Goal: Check status: Check status

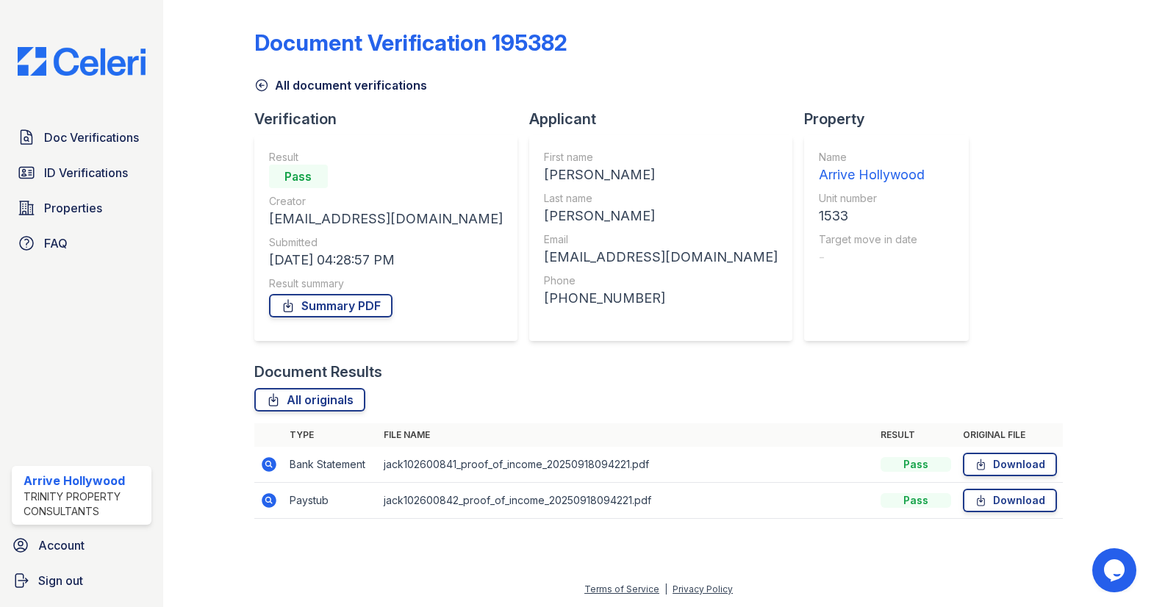
click at [265, 460] on icon at bounding box center [269, 464] width 15 height 15
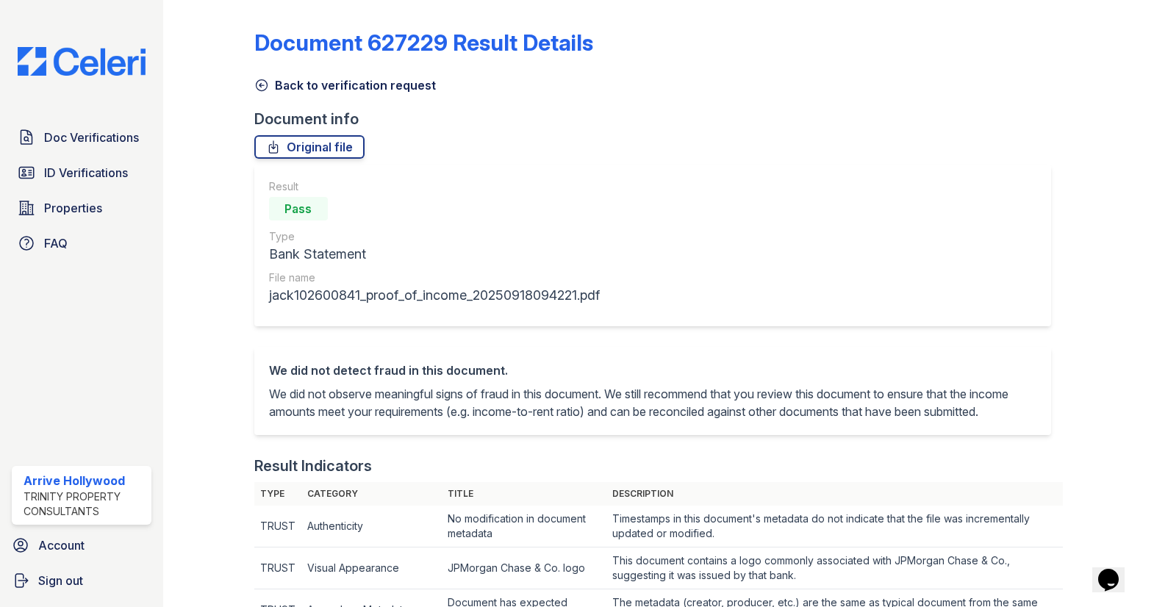
click at [269, 80] on link "Back to verification request" at bounding box center [345, 85] width 182 height 18
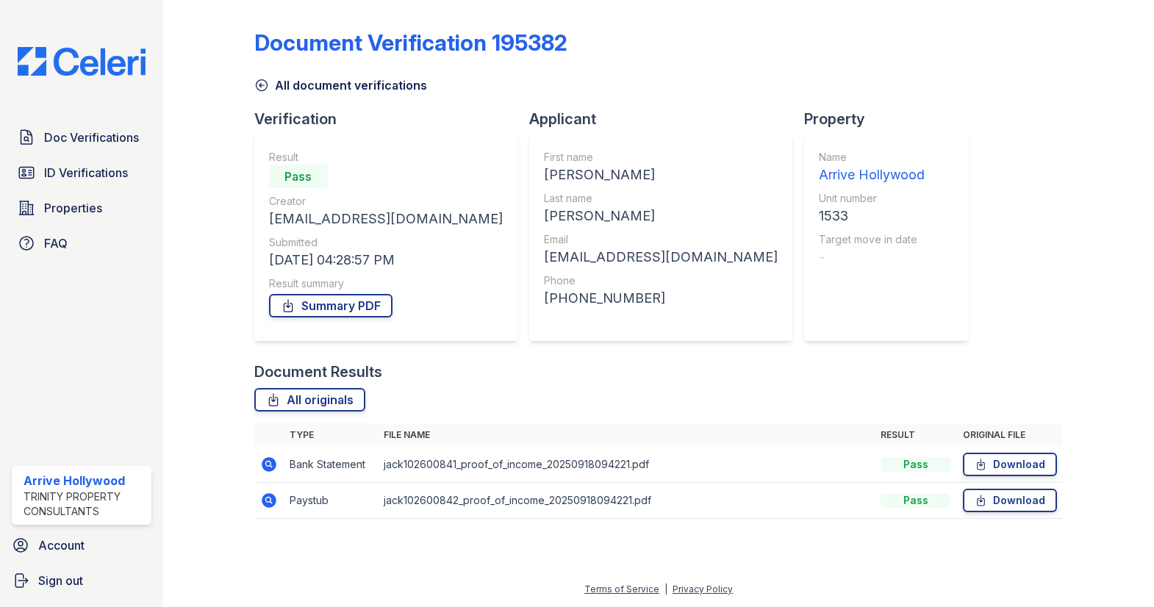
click at [276, 498] on icon at bounding box center [269, 501] width 18 height 18
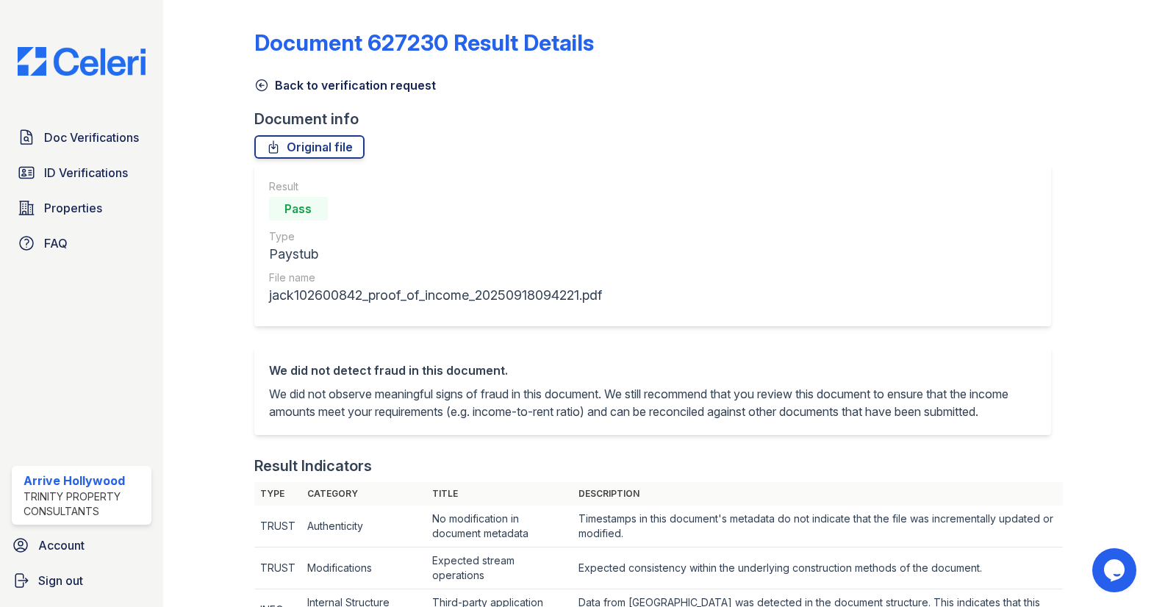
click at [257, 87] on icon at bounding box center [261, 85] width 15 height 15
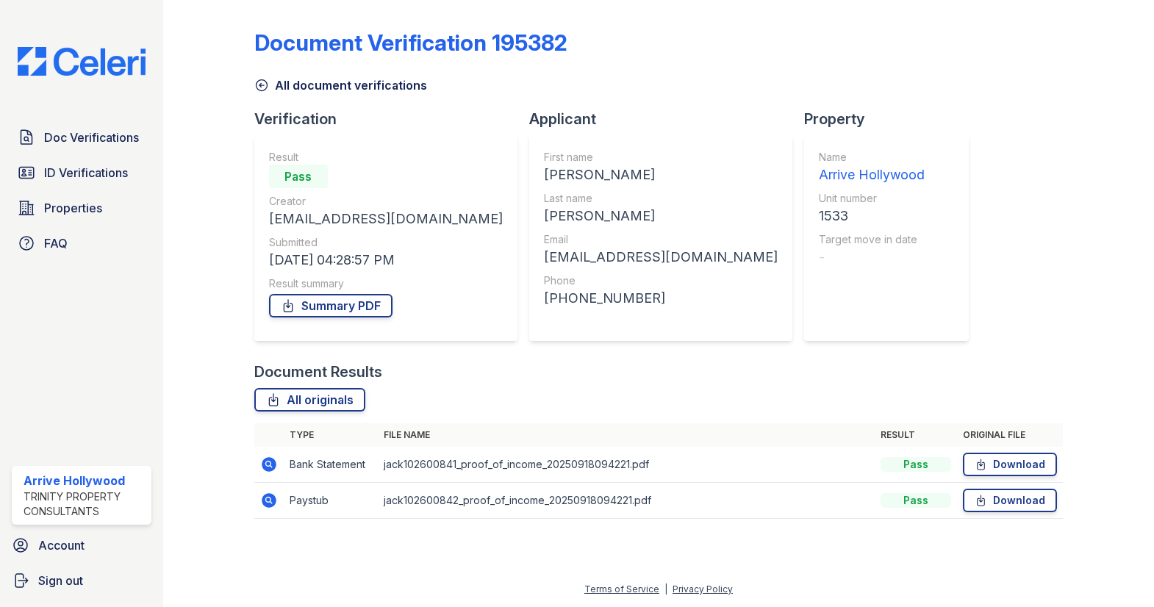
click at [262, 85] on icon at bounding box center [261, 85] width 11 height 11
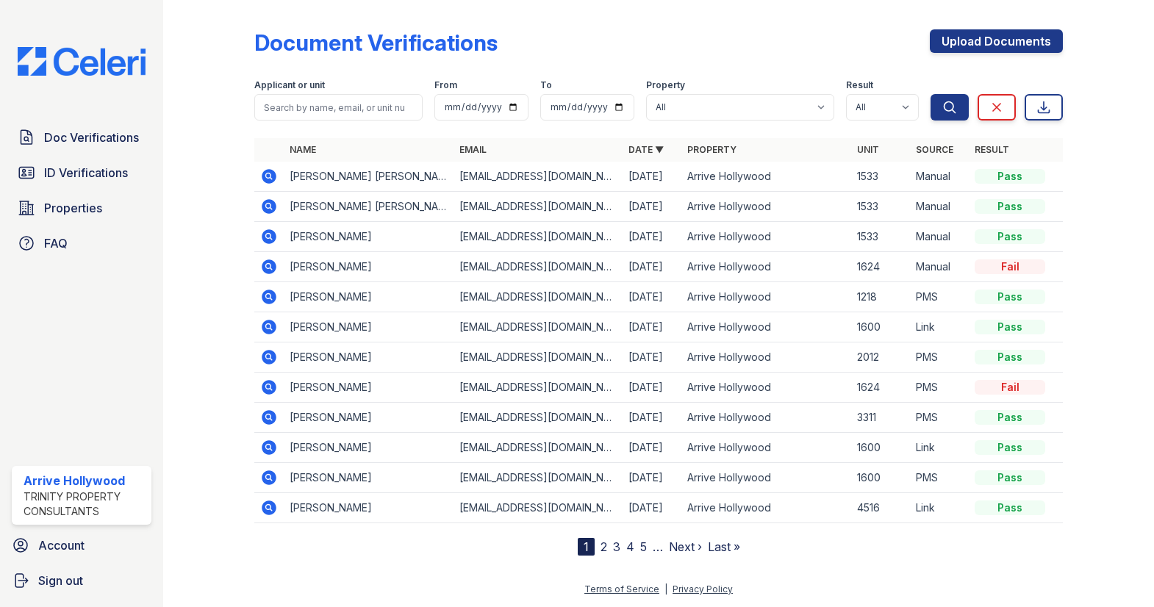
click at [270, 209] on icon at bounding box center [269, 206] width 15 height 15
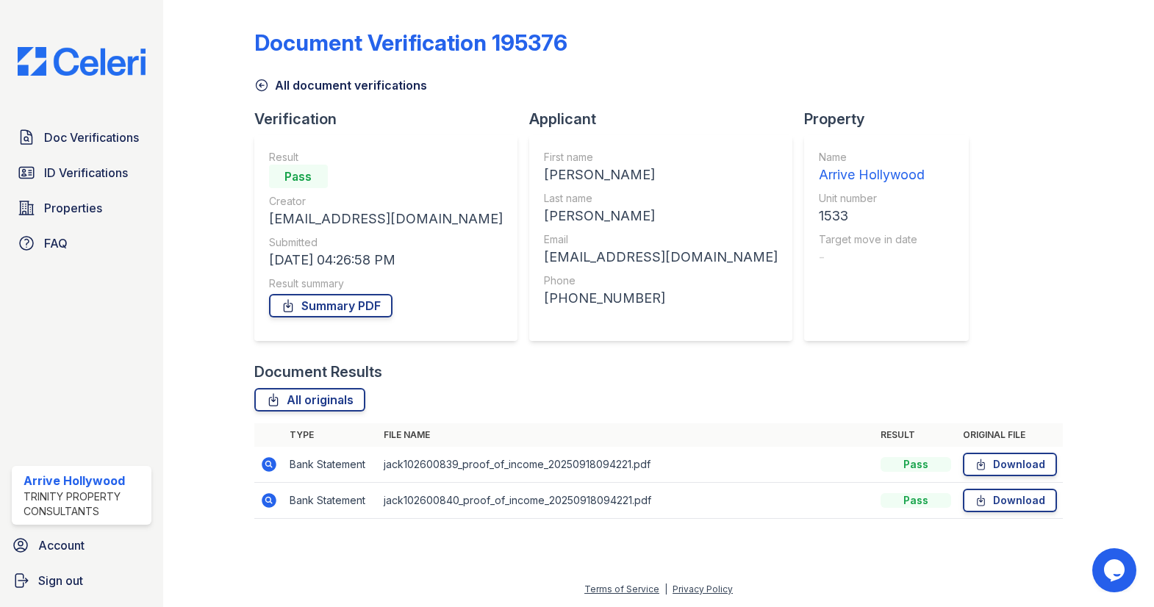
click at [272, 500] on icon at bounding box center [269, 500] width 15 height 15
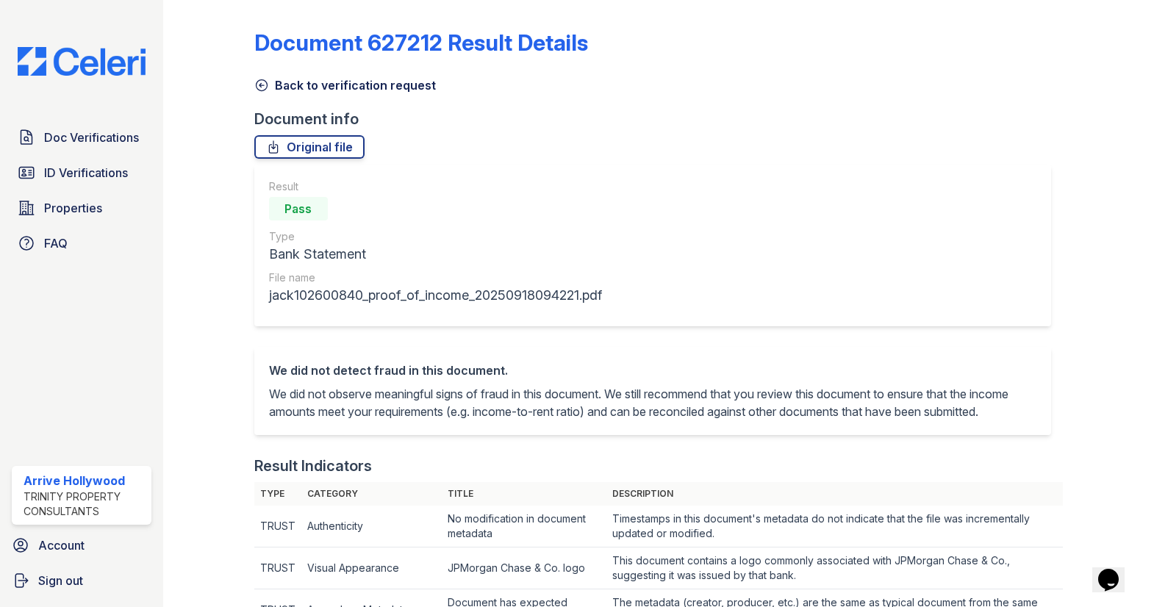
click at [259, 89] on icon at bounding box center [261, 85] width 15 height 15
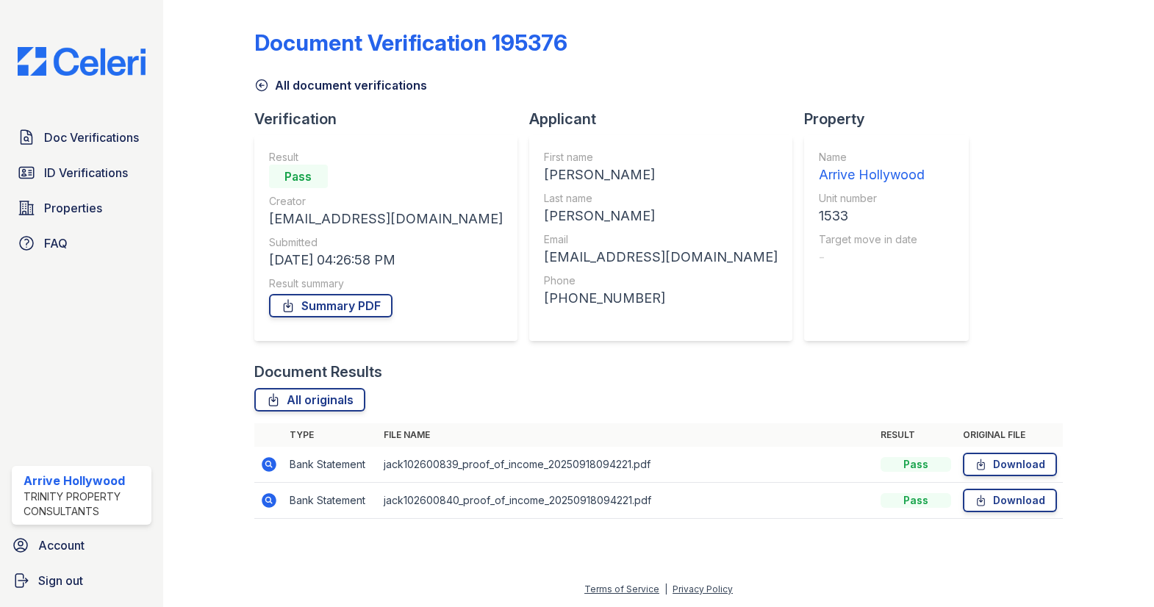
click at [266, 87] on icon at bounding box center [261, 85] width 11 height 11
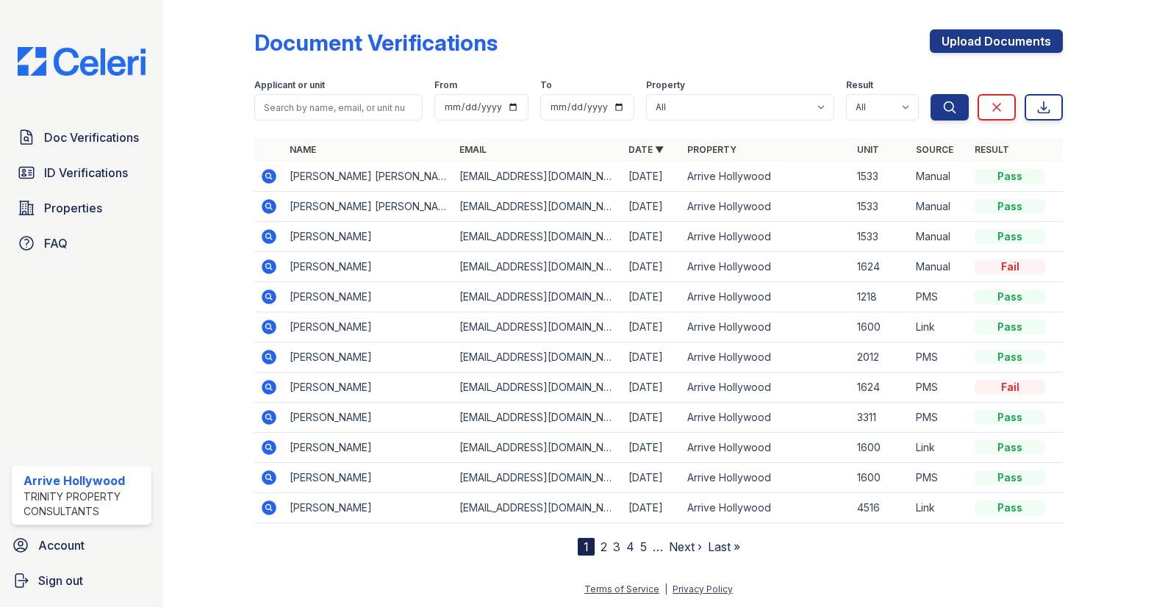
click at [267, 240] on icon at bounding box center [269, 236] width 15 height 15
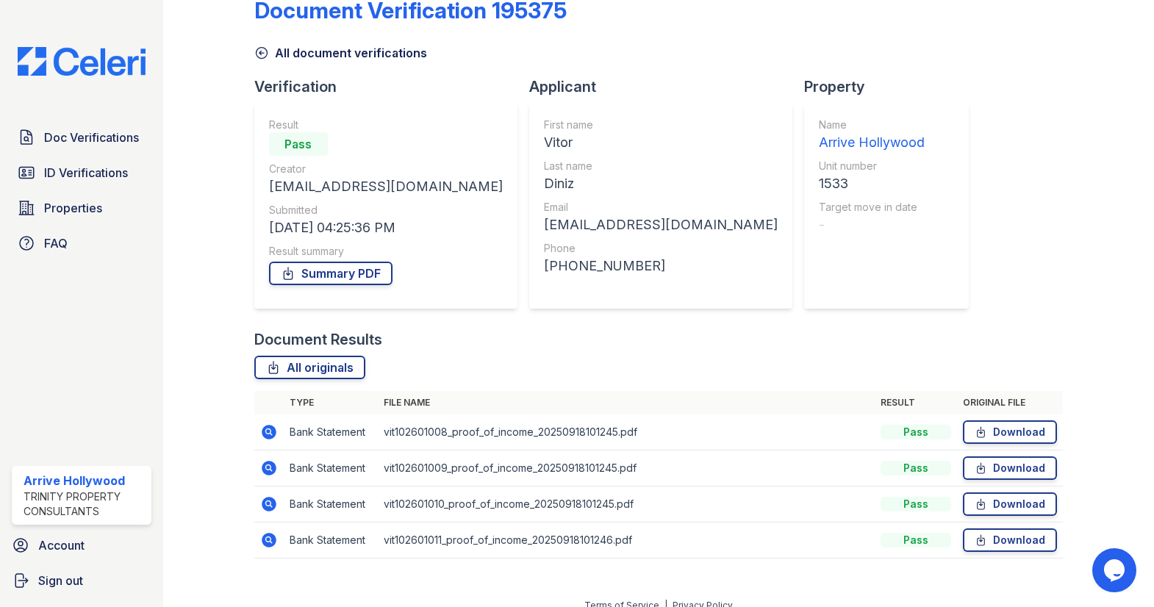
scroll to position [48, 0]
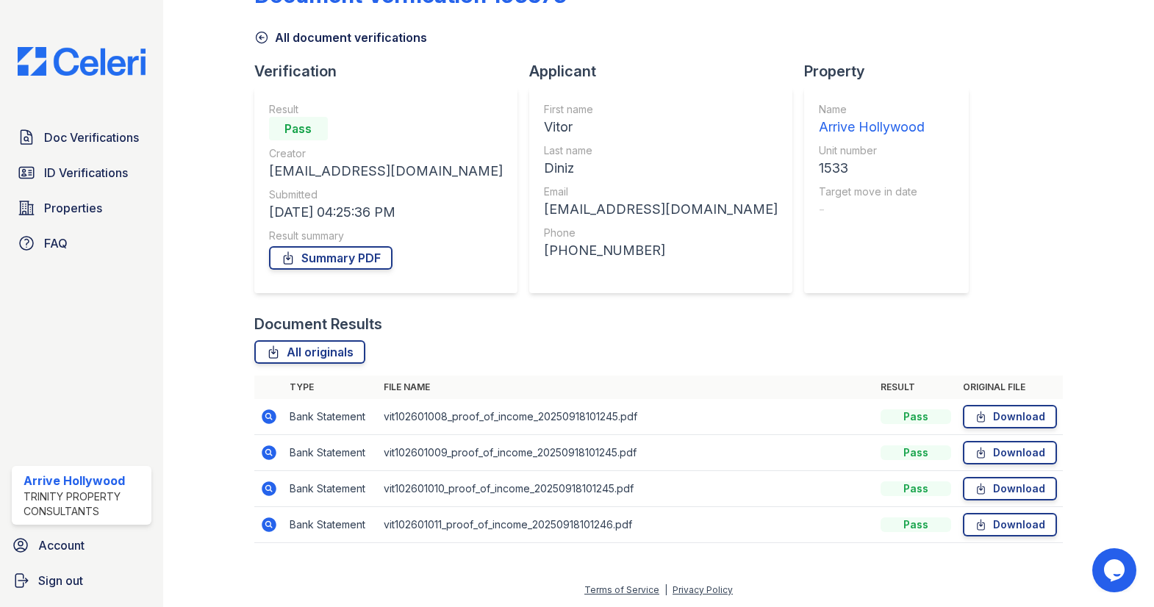
click at [271, 418] on icon at bounding box center [269, 416] width 15 height 15
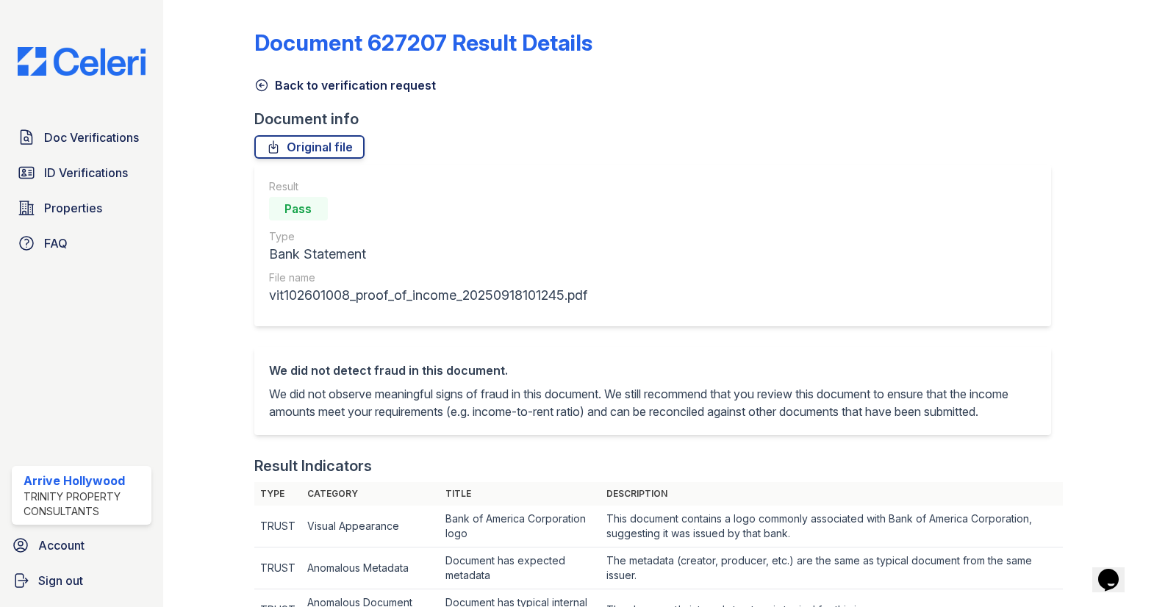
click at [261, 84] on icon at bounding box center [261, 85] width 15 height 15
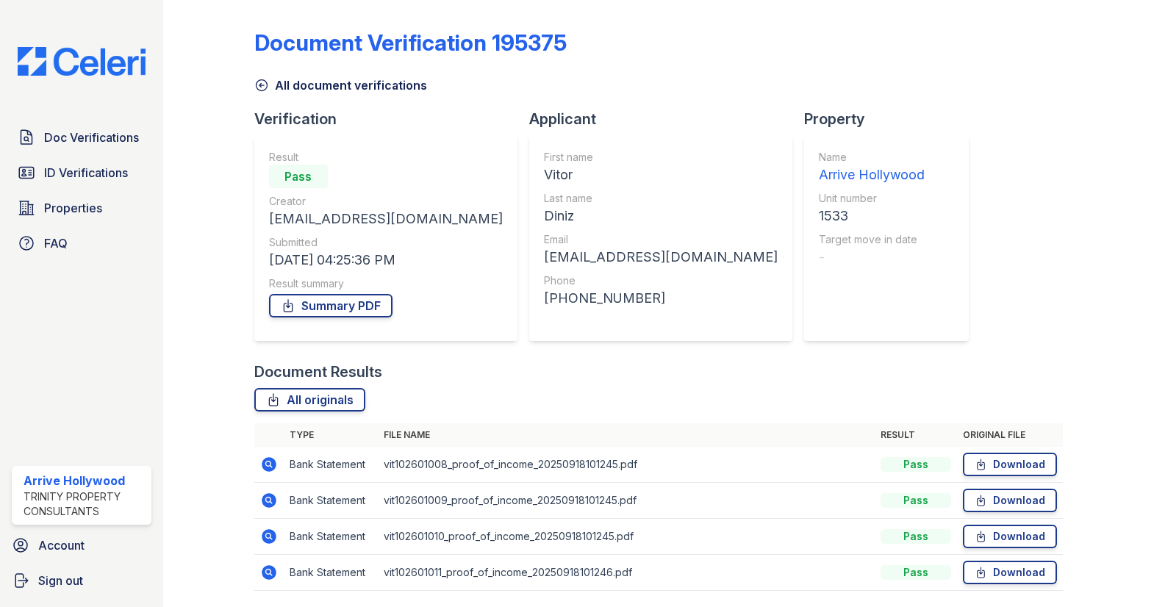
click at [269, 497] on icon at bounding box center [269, 500] width 15 height 15
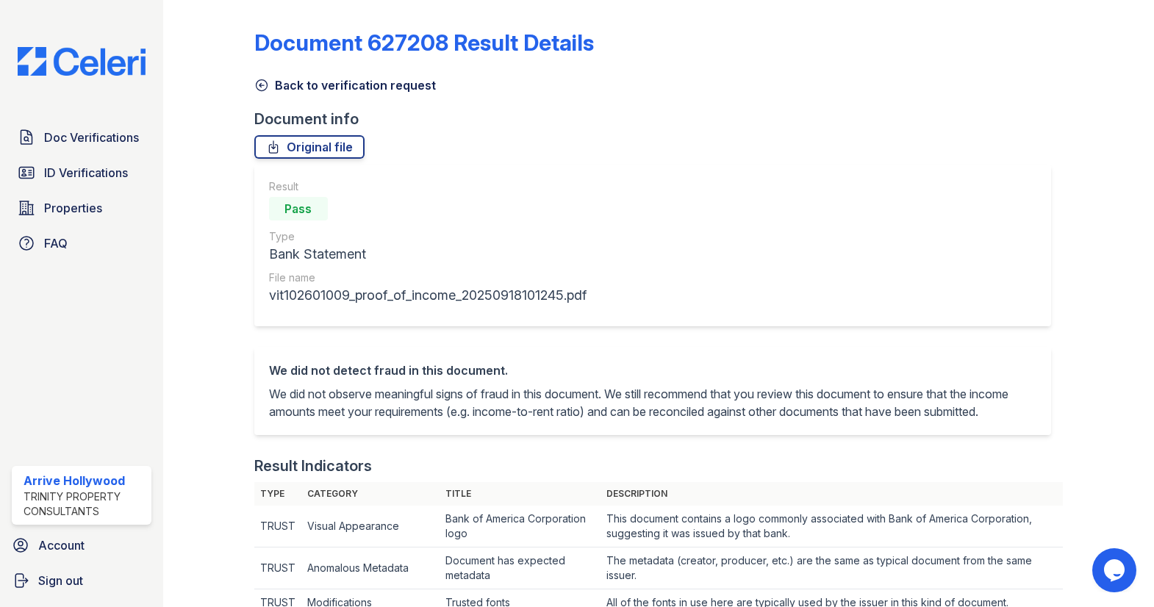
click at [257, 84] on icon at bounding box center [261, 85] width 15 height 15
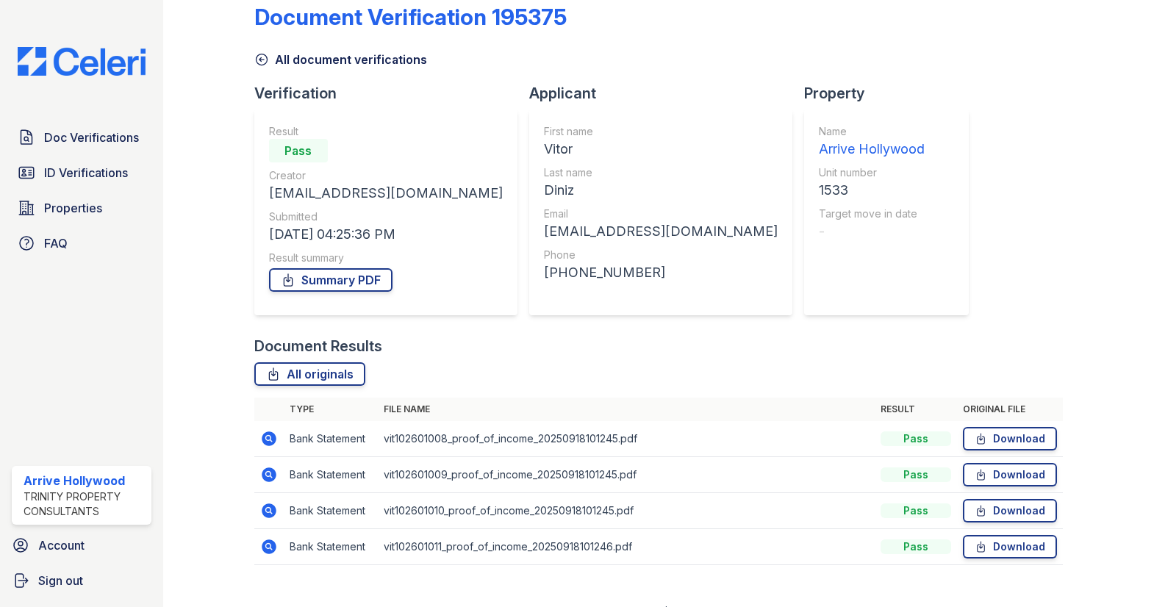
scroll to position [48, 0]
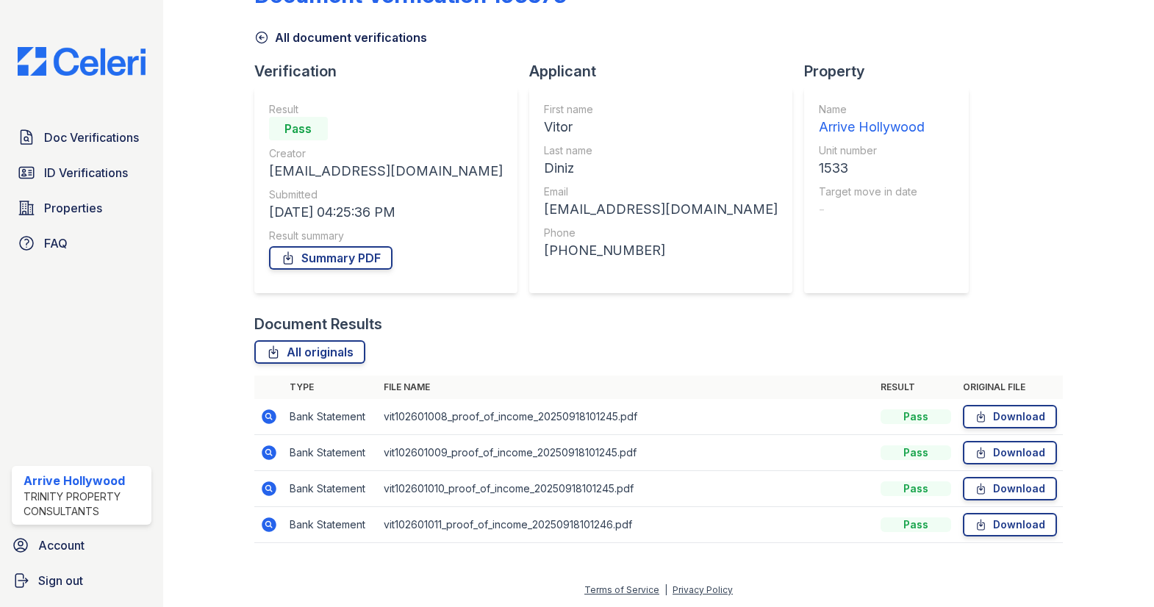
click at [268, 492] on icon at bounding box center [269, 488] width 15 height 15
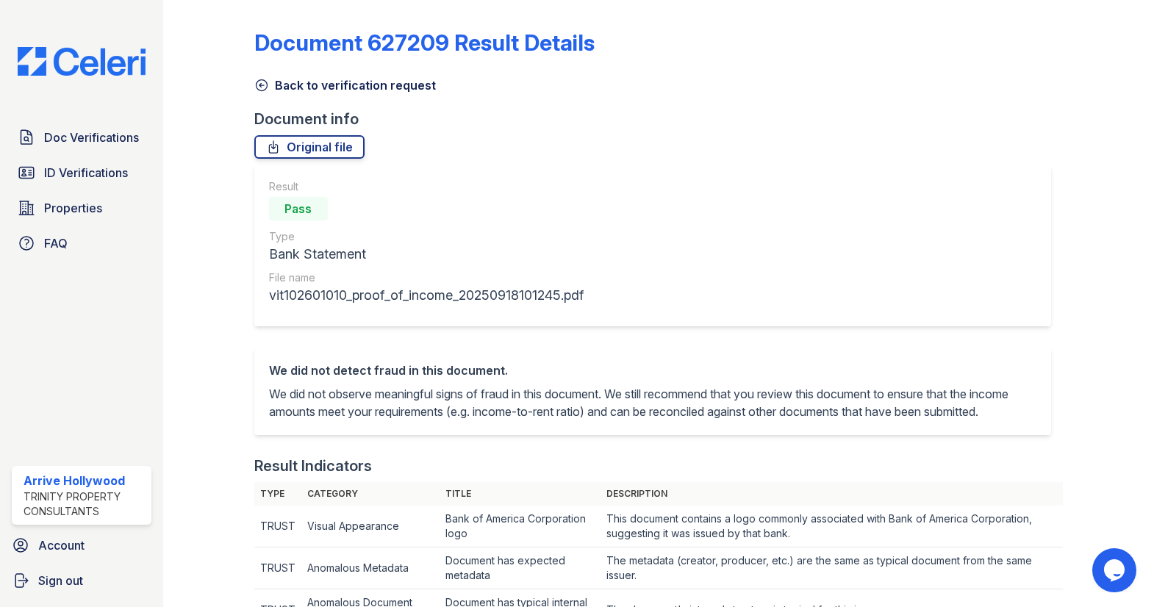
click at [263, 78] on icon at bounding box center [261, 85] width 15 height 15
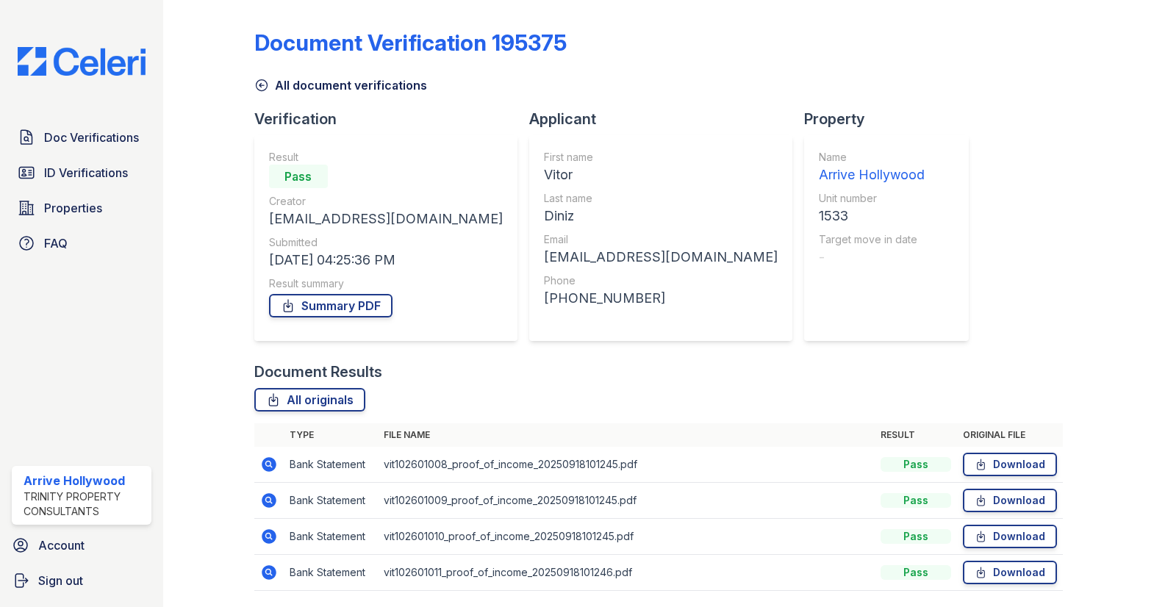
click at [258, 81] on icon at bounding box center [261, 85] width 15 height 15
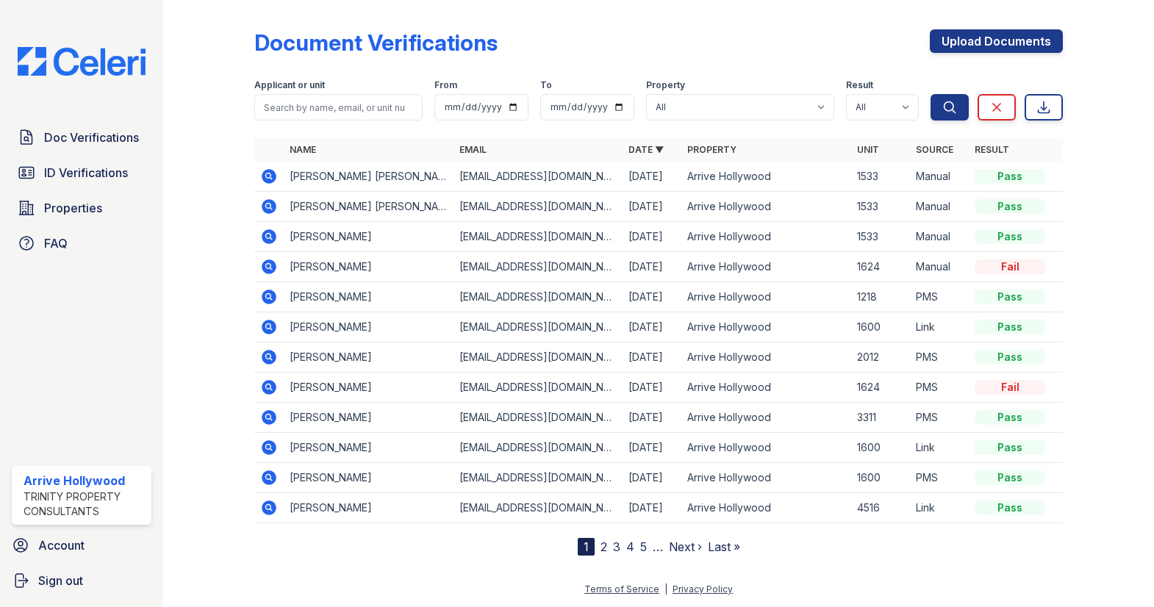
click at [268, 206] on icon at bounding box center [268, 206] width 4 height 4
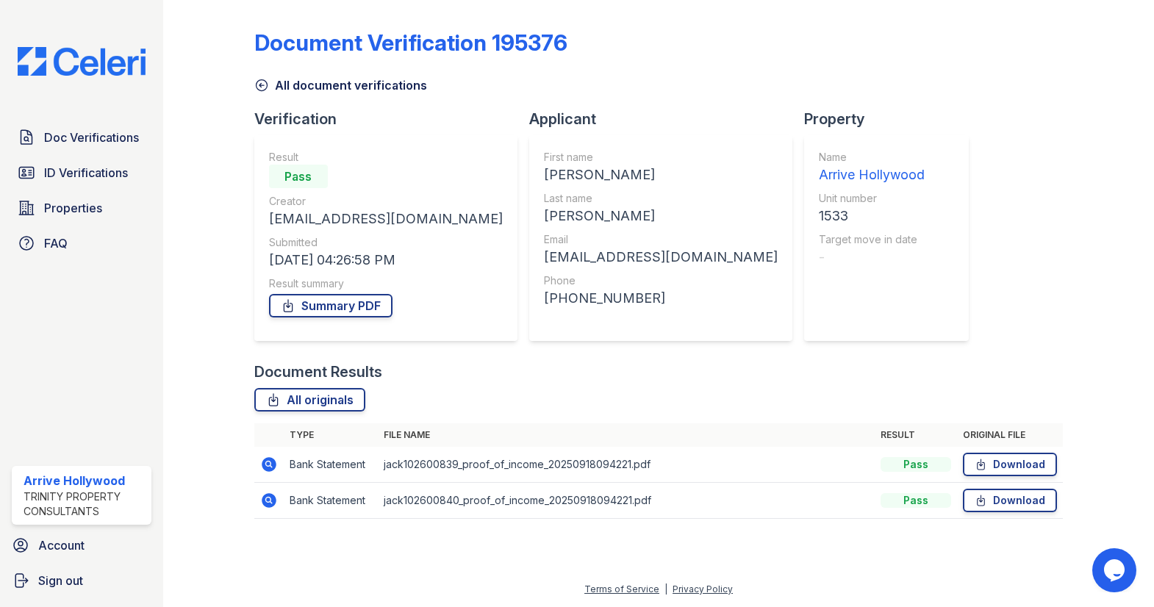
click at [272, 465] on icon at bounding box center [269, 464] width 15 height 15
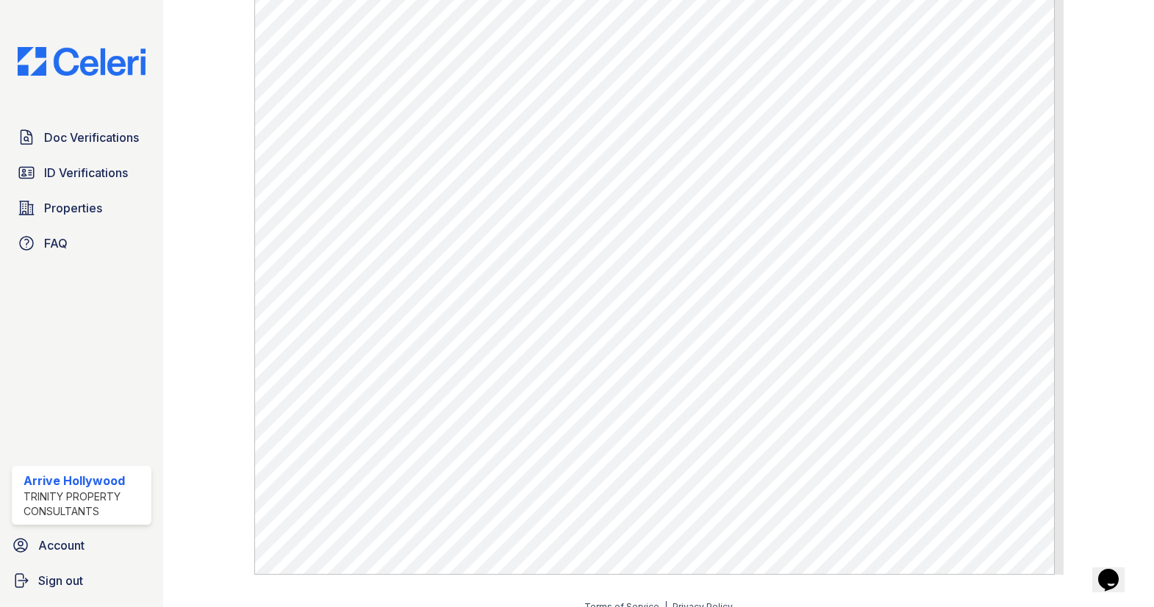
scroll to position [836, 0]
